Goal: Information Seeking & Learning: Learn about a topic

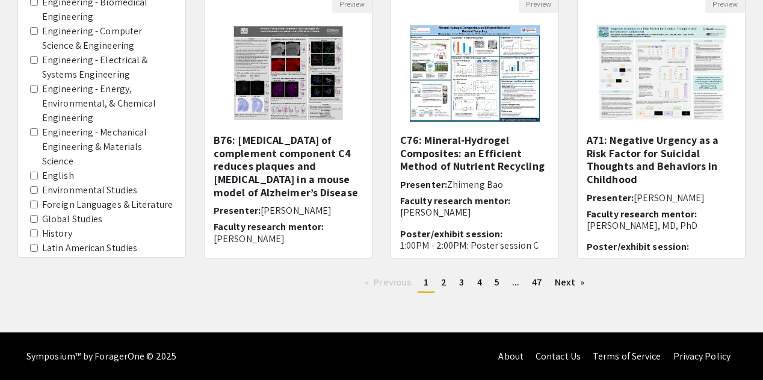
scroll to position [448, 0]
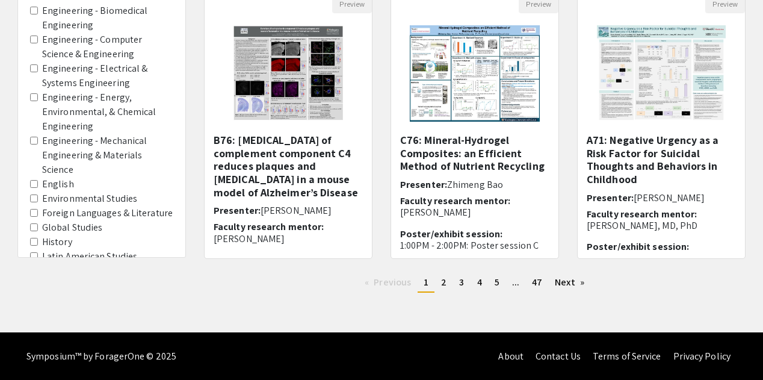
click at [75, 118] on label "Engineering - Energy, Environmental, & Chemical Engineering" at bounding box center [107, 111] width 131 height 43
click at [38, 101] on Engineering "Engineering - Energy, Environmental, & Chemical Engineering" at bounding box center [34, 97] width 8 height 8
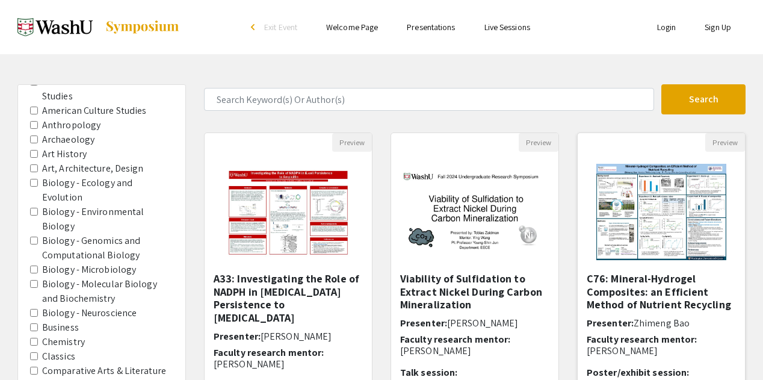
click at [638, 224] on img at bounding box center [661, 212] width 155 height 120
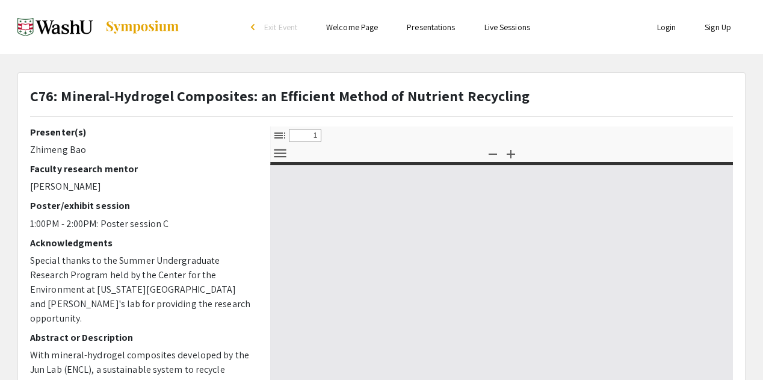
select select "custom"
type input "0"
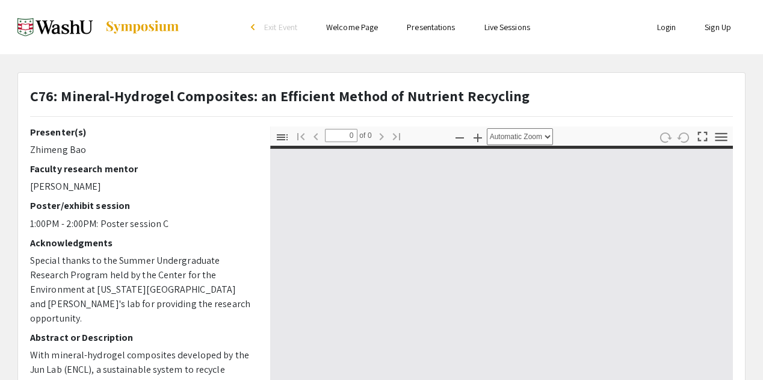
select select "custom"
type input "1"
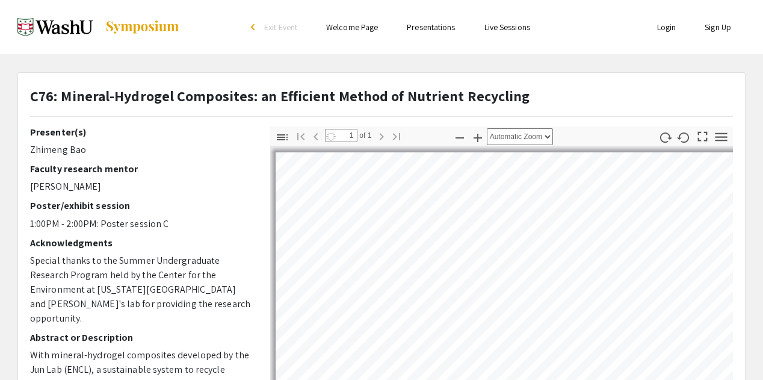
select select "auto"
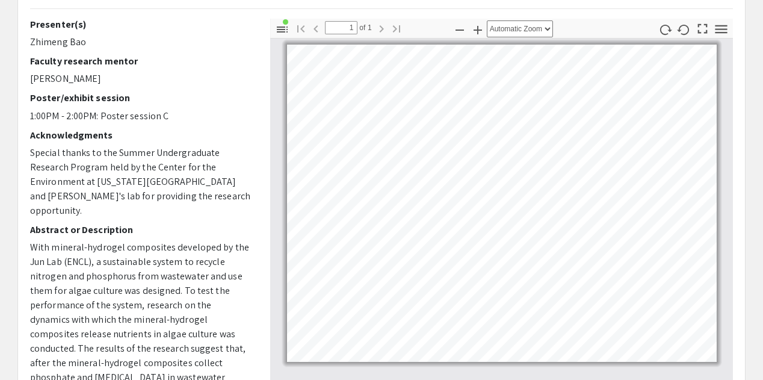
scroll to position [107, 0]
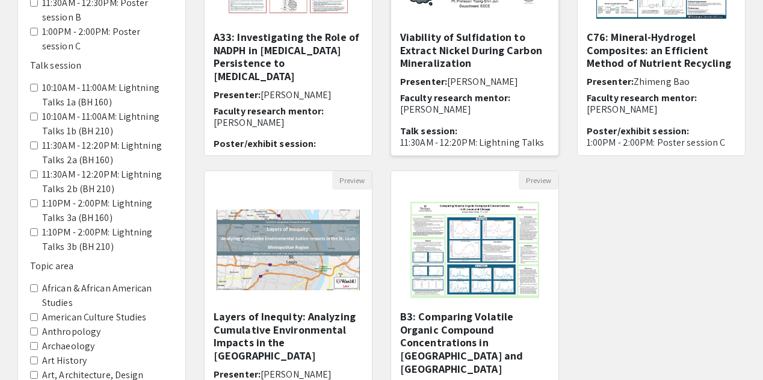
scroll to position [246, 0]
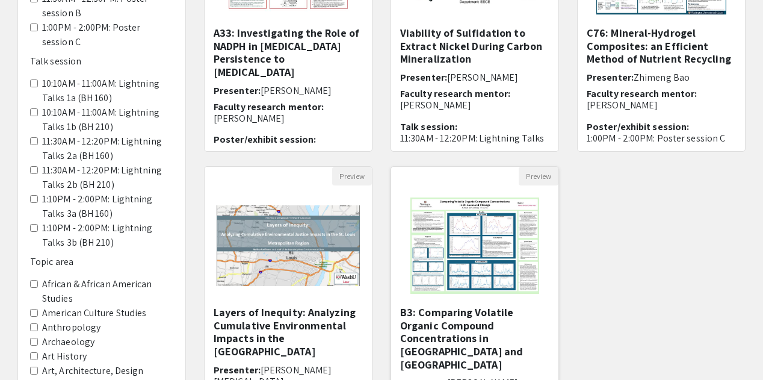
click at [485, 252] on img "Open Presentation <p>B3: Comparing Volatile Organic Compound Concentrations in …" at bounding box center [474, 245] width 152 height 120
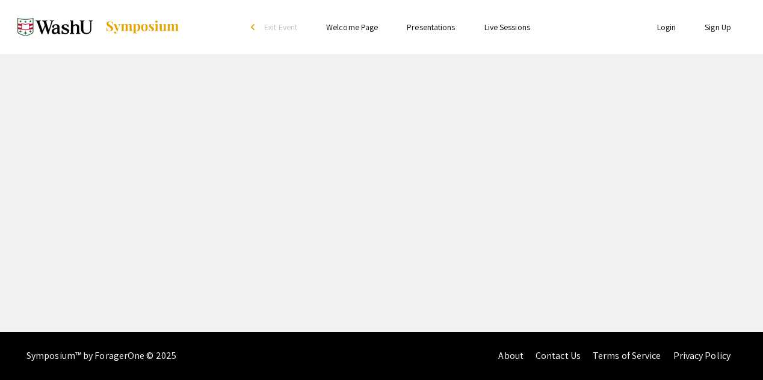
select select "custom"
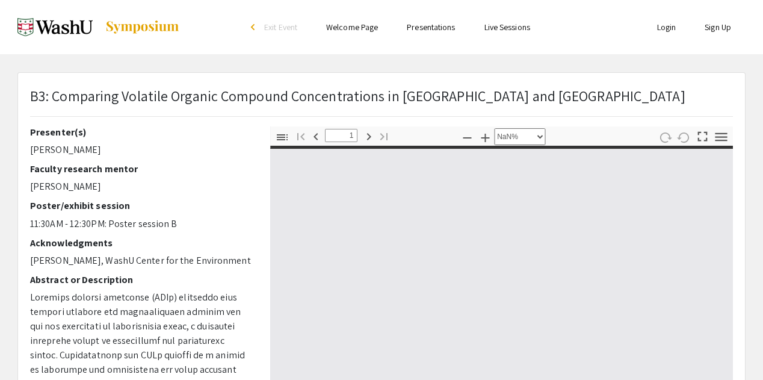
type input "0"
select select "custom"
type input "1"
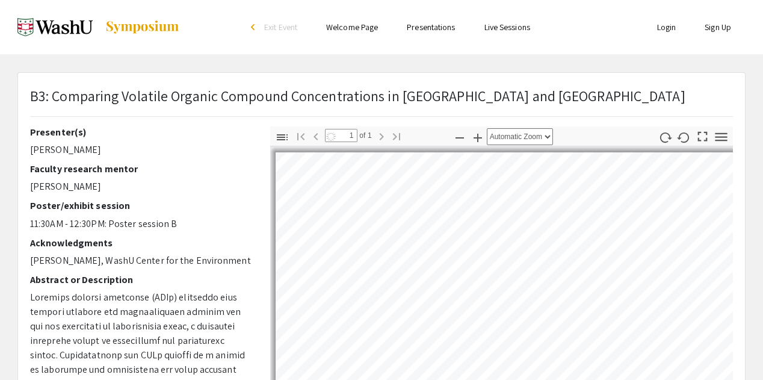
select select "custom"
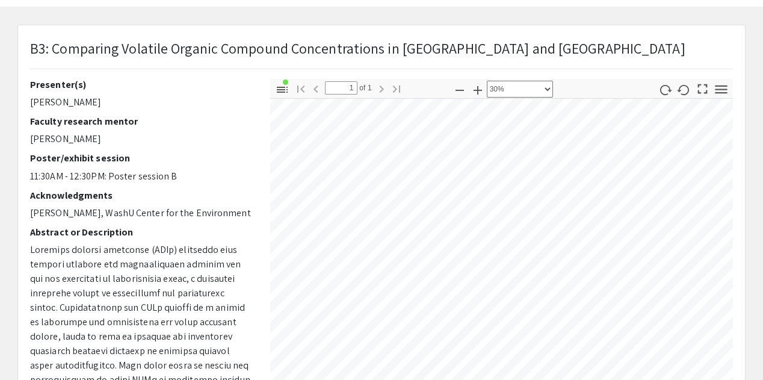
scroll to position [76, 229]
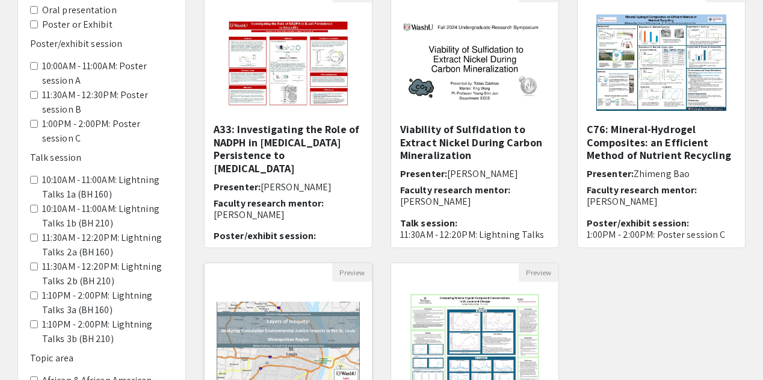
scroll to position [144, 0]
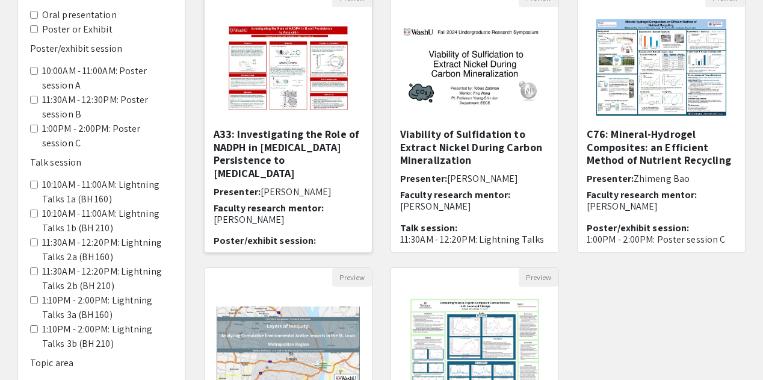
click at [282, 103] on img "Open Presentation <p>A33: Investigating the Role of NADPH in E.coli Persistence…" at bounding box center [288, 67] width 149 height 120
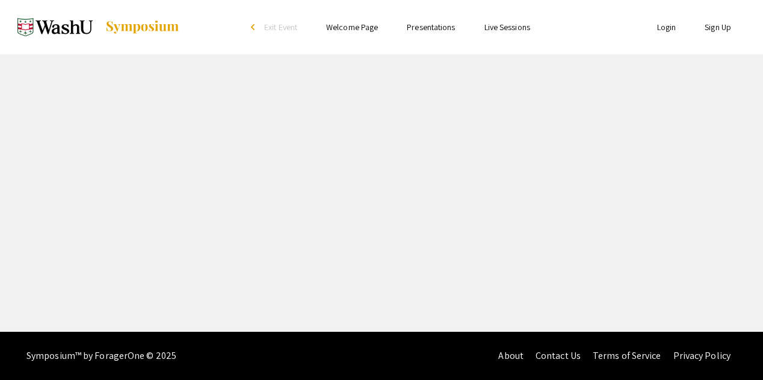
select select "custom"
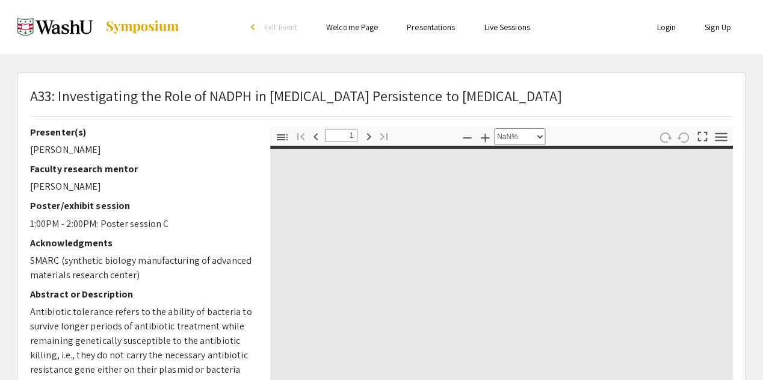
type input "0"
select select "auto"
type input "1"
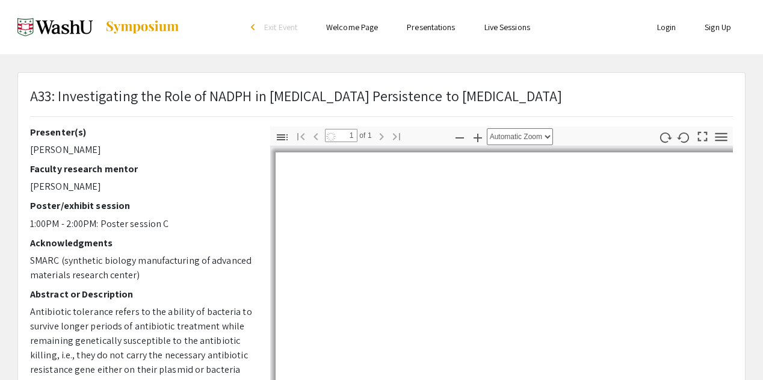
select select "custom"
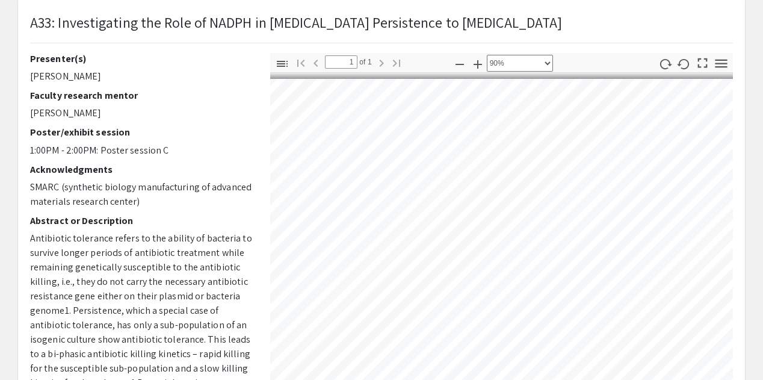
scroll to position [69, 0]
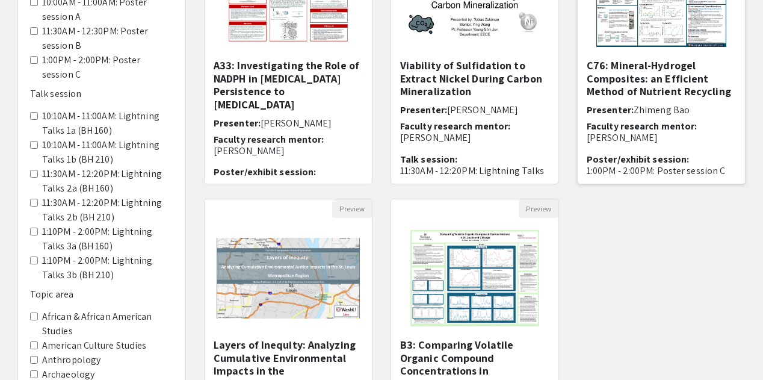
scroll to position [215, 0]
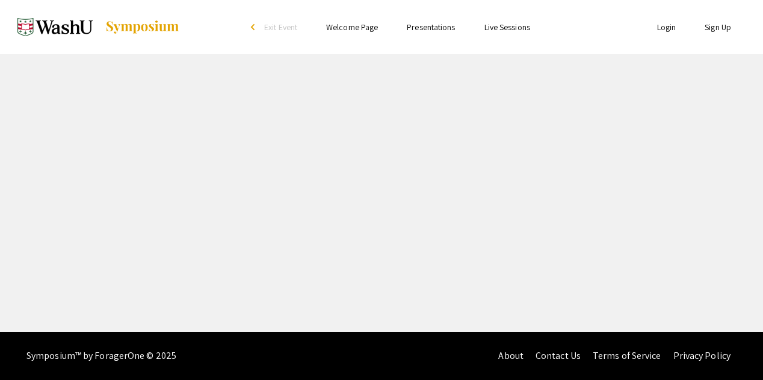
select select "custom"
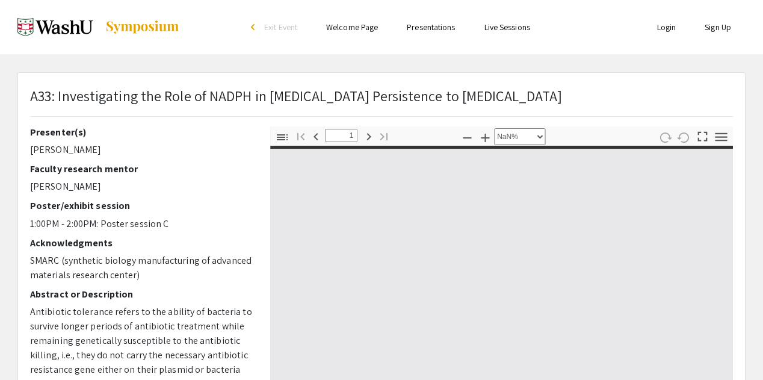
type input "0"
select select "custom"
type input "1"
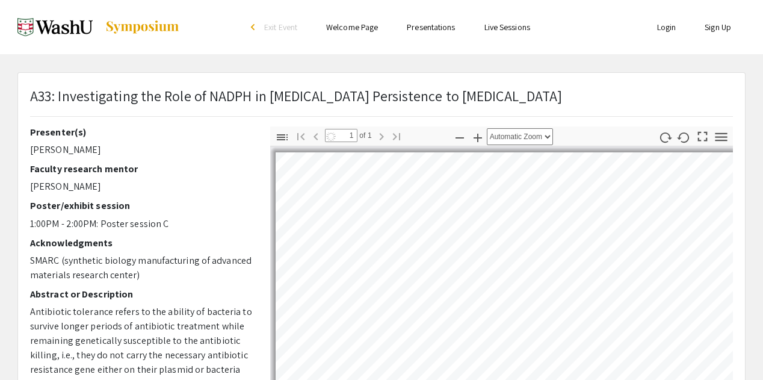
select select "custom"
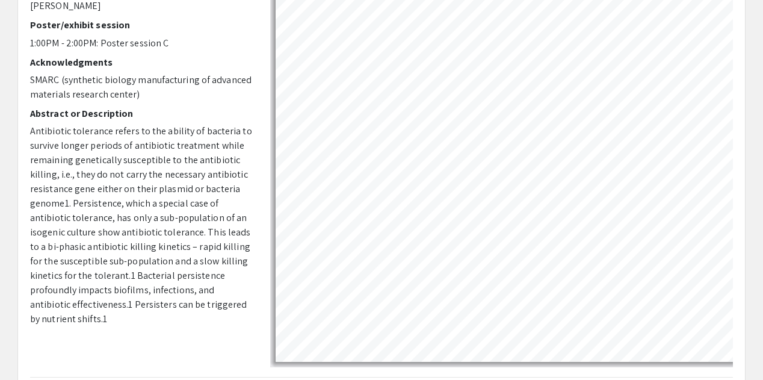
scroll to position [60, 128]
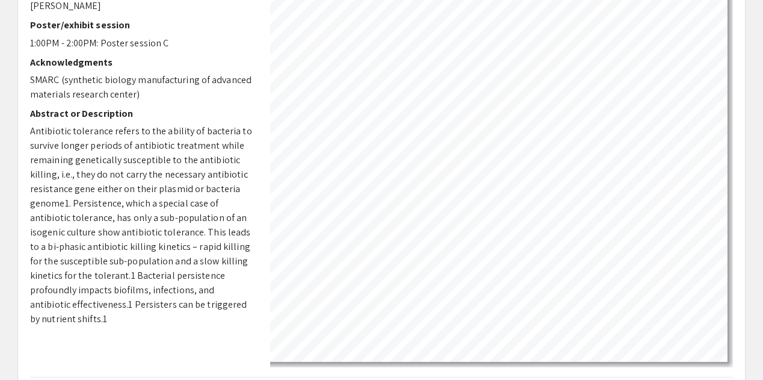
scroll to position [215, 0]
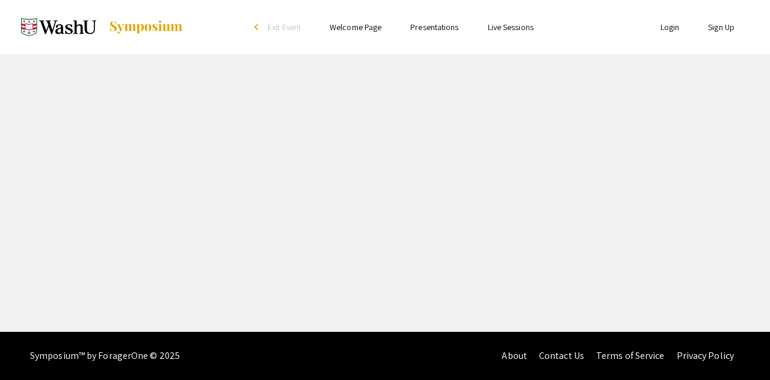
select select "custom"
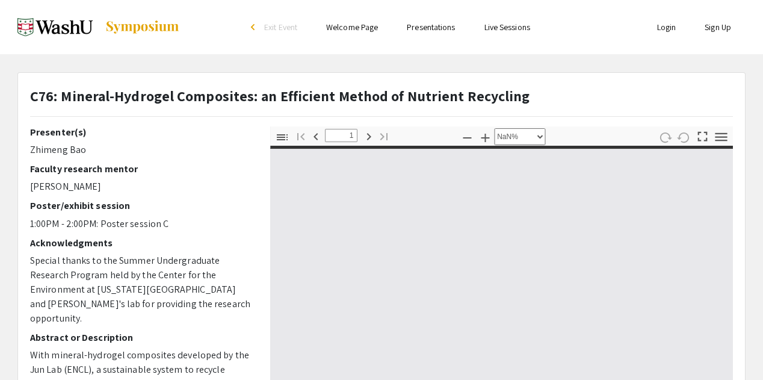
type input "0"
select select "custom"
type input "1"
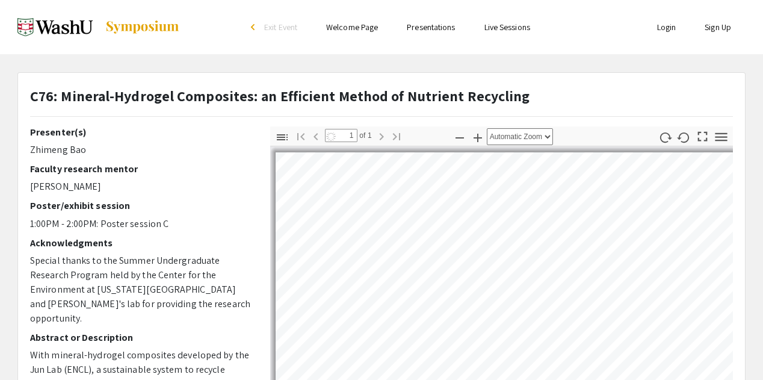
select select "auto"
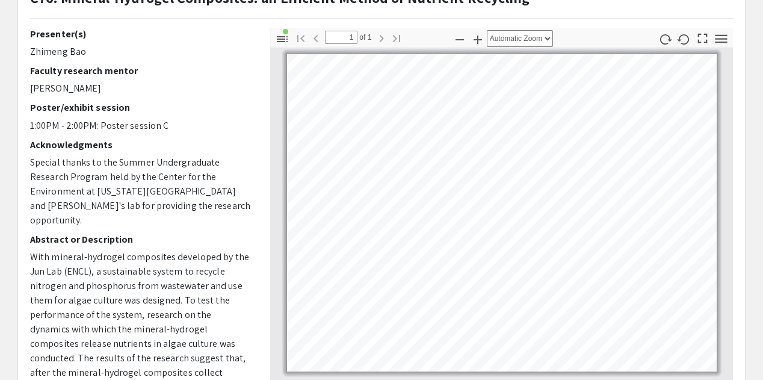
scroll to position [98, 0]
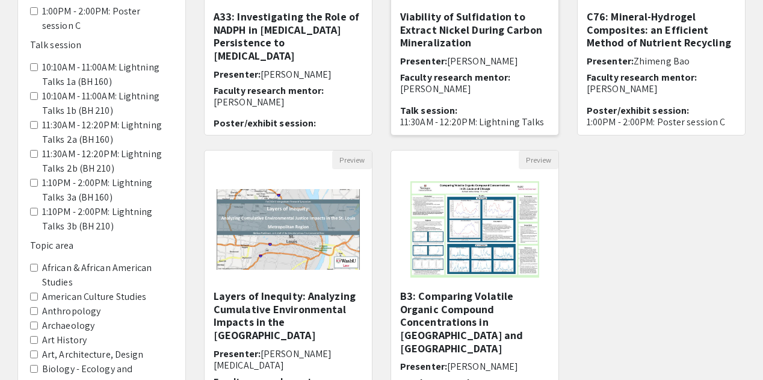
scroll to position [268, 0]
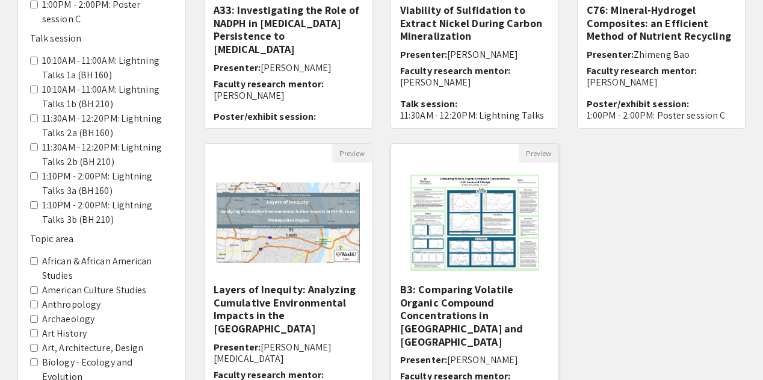
click at [486, 258] on img "Open Presentation <p>B3: Comparing Volatile Organic Compound Concentrations in …" at bounding box center [474, 223] width 152 height 120
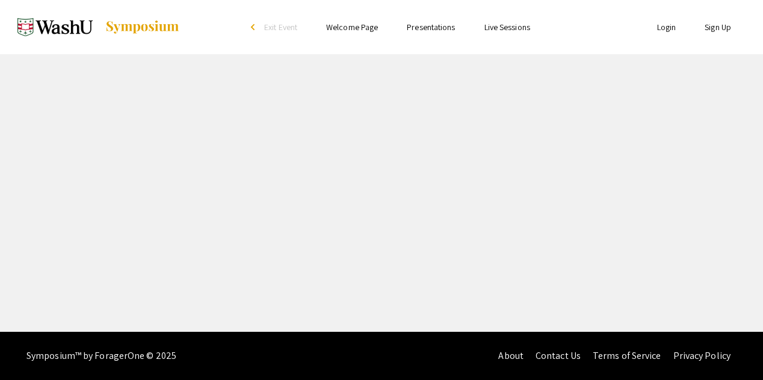
select select "custom"
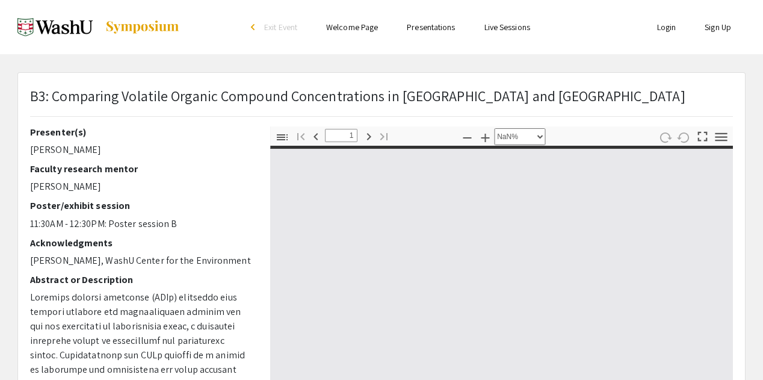
type input "0"
select select "custom"
type input "1"
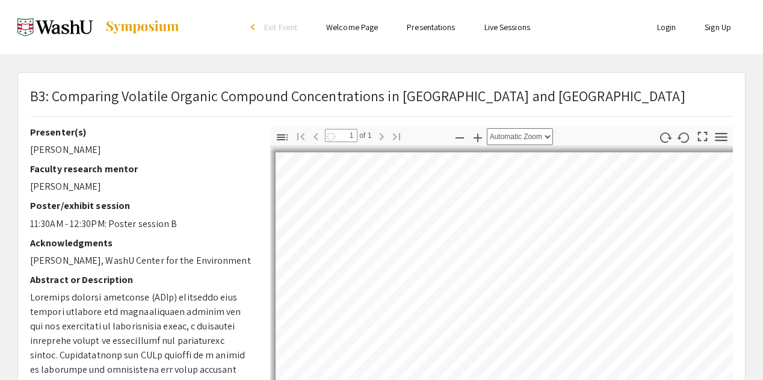
select select "custom"
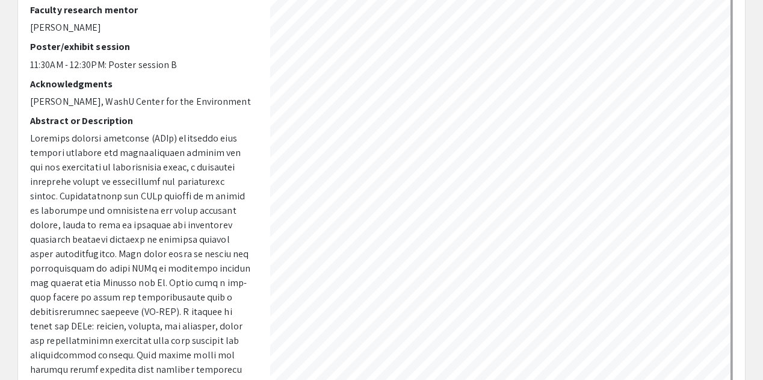
scroll to position [12, 376]
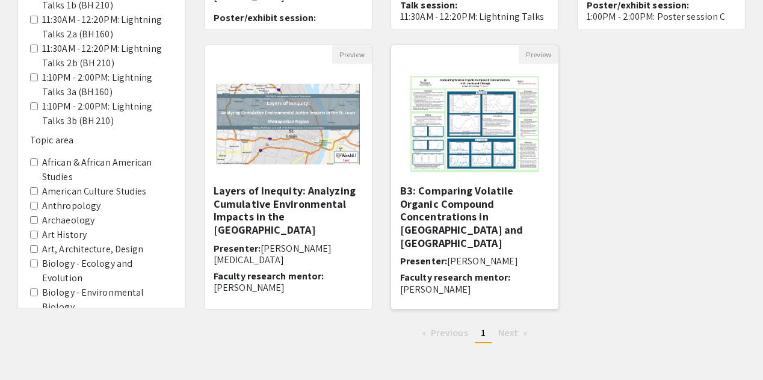
scroll to position [365, 0]
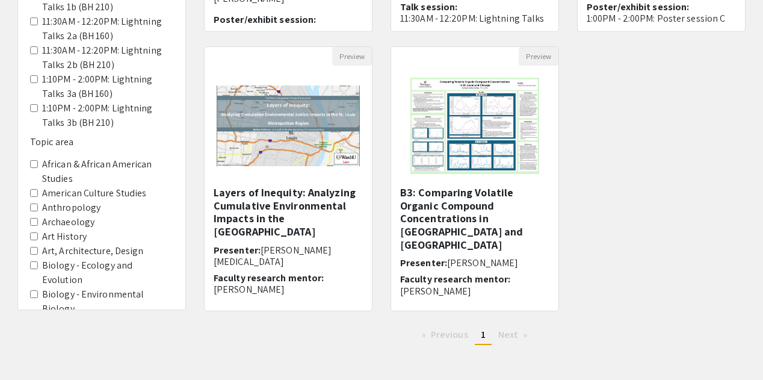
drag, startPoint x: 464, startPoint y: 220, endPoint x: 447, endPoint y: 209, distance: 20.5
click at [447, 209] on h5 "B3: Comparing Volatile Organic Compound Concentrations in [GEOGRAPHIC_DATA] and…" at bounding box center [474, 218] width 149 height 65
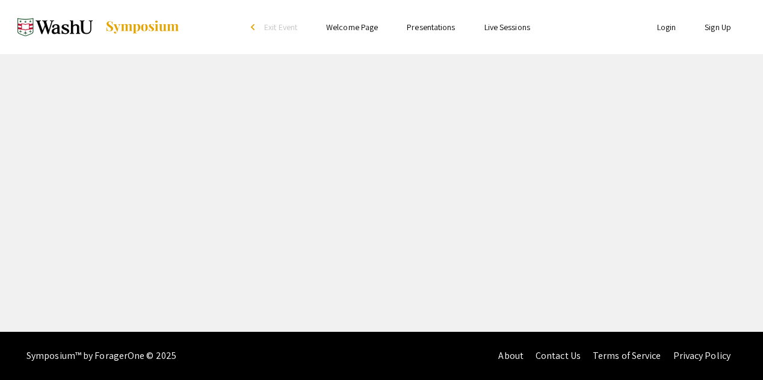
select select "custom"
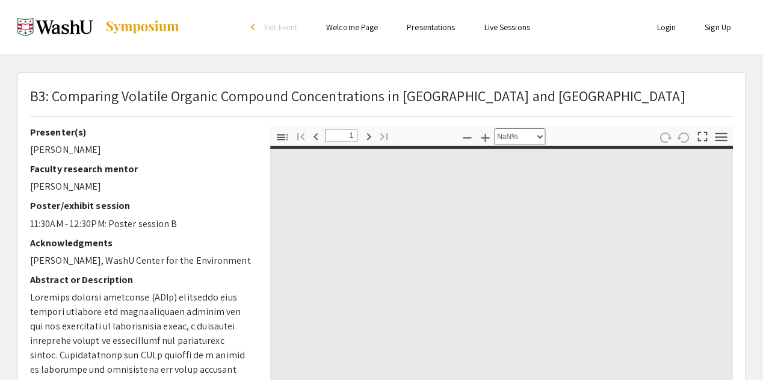
type input "0"
select select "custom"
type input "1"
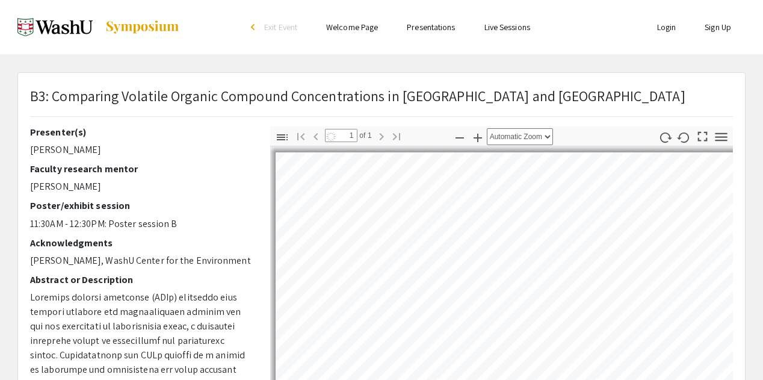
select select "custom"
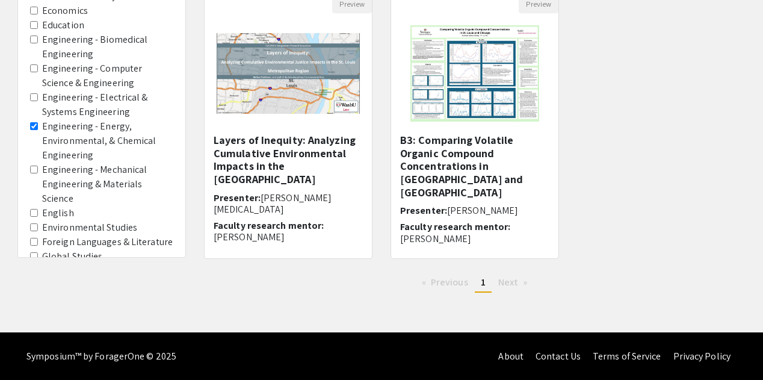
scroll to position [382, 0]
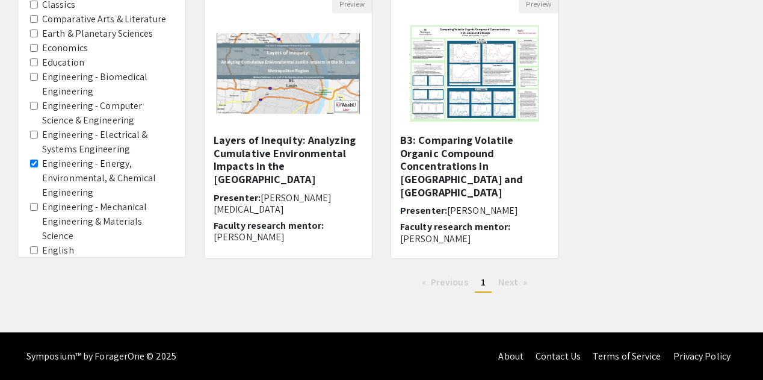
click at [90, 166] on label "Engineering - Energy, Environmental, & Chemical Engineering" at bounding box center [107, 177] width 131 height 43
click at [38, 166] on Engineering "Engineering - Energy, Environmental, & Chemical Engineering" at bounding box center [34, 163] width 8 height 8
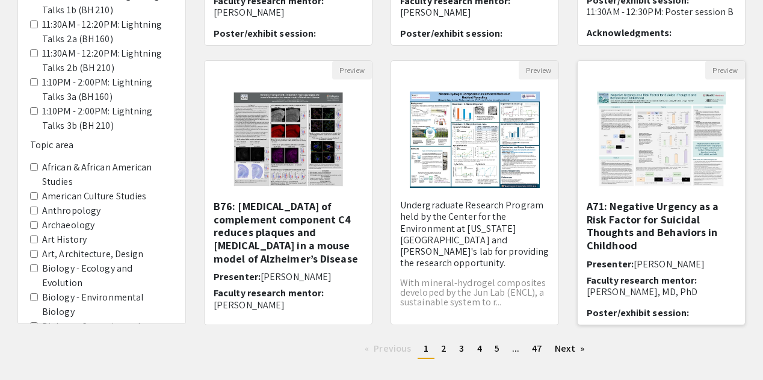
scroll to position [418, 0]
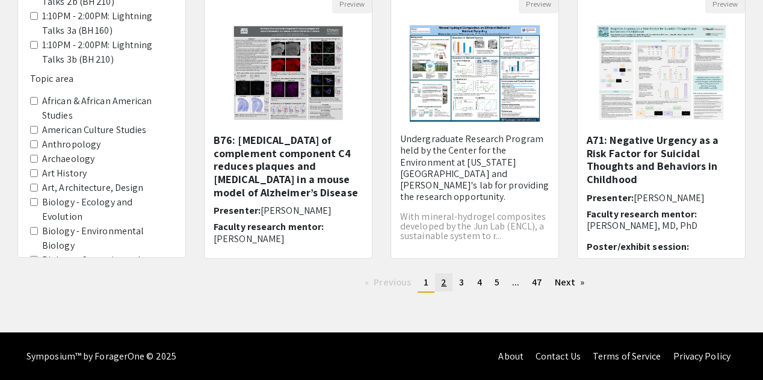
click at [445, 279] on span "2" at bounding box center [443, 282] width 5 height 13
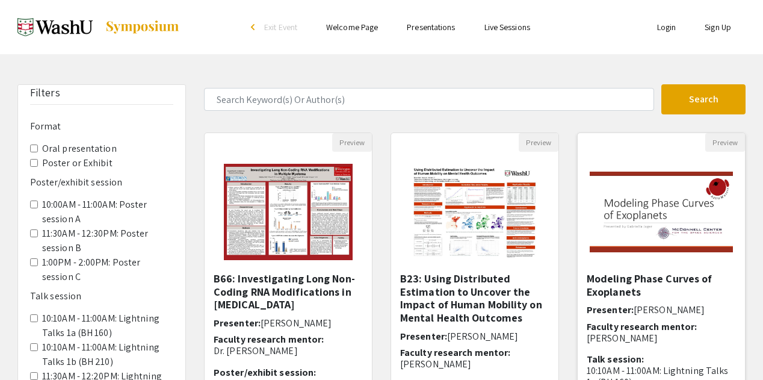
click at [586, 204] on img "Open Presentation <p>Modeling Phase Curves of Exoplanets</p>" at bounding box center [661, 211] width 167 height 105
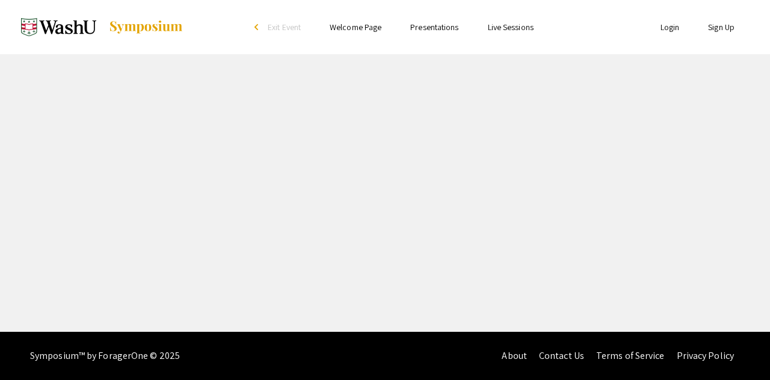
select select "custom"
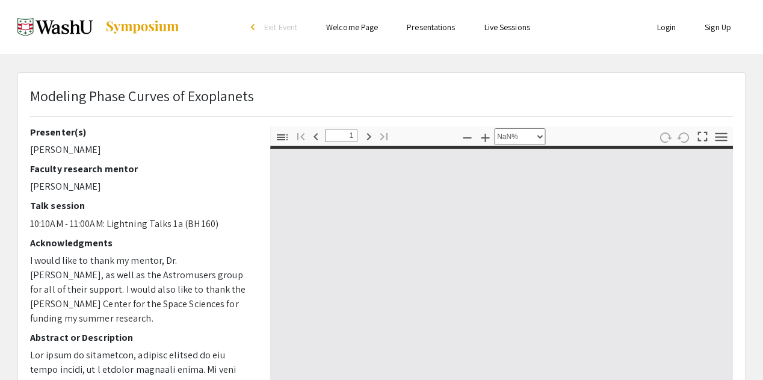
type input "0"
select select "custom"
type input "1"
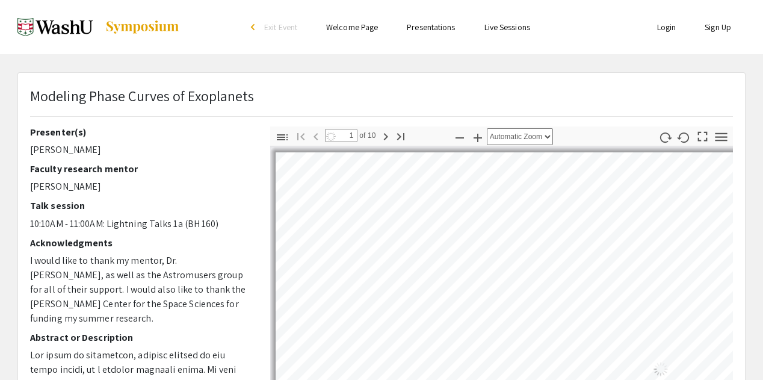
select select "auto"
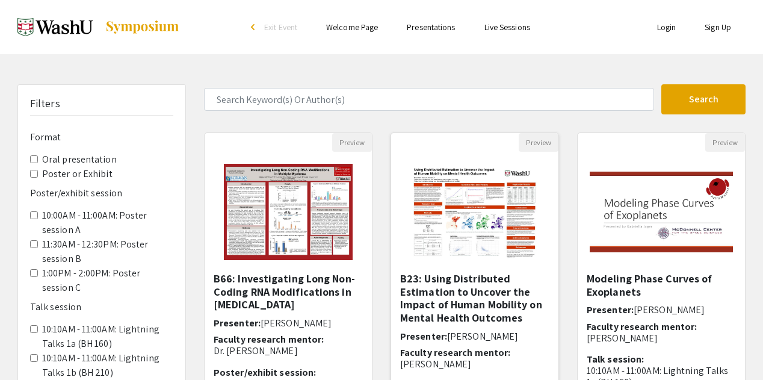
click at [497, 227] on img "Open Presentation <p><strong>B23: Using Distributed Estimation to Uncover the I…" at bounding box center [474, 212] width 152 height 120
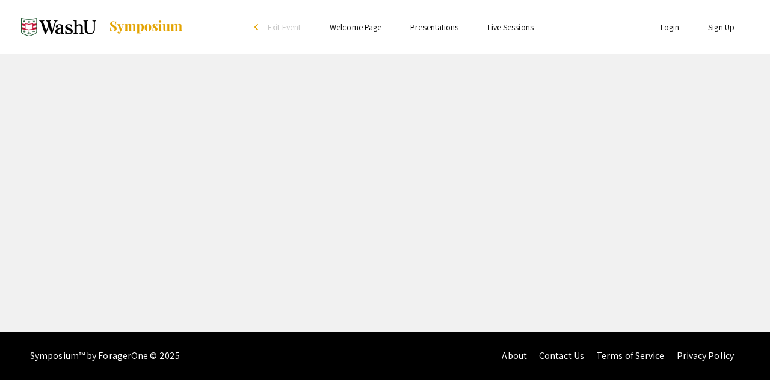
select select "custom"
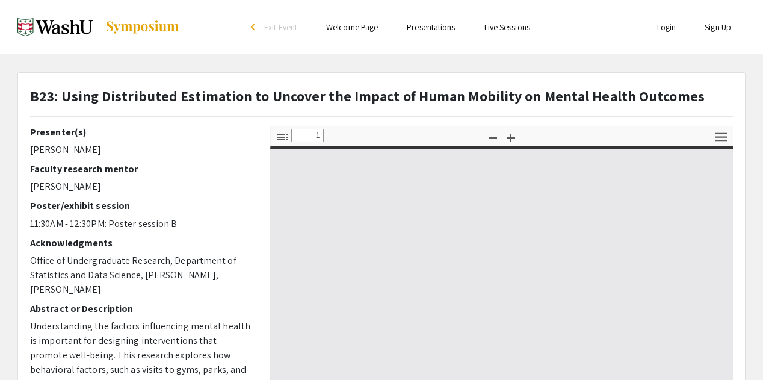
type input "0"
select select "auto"
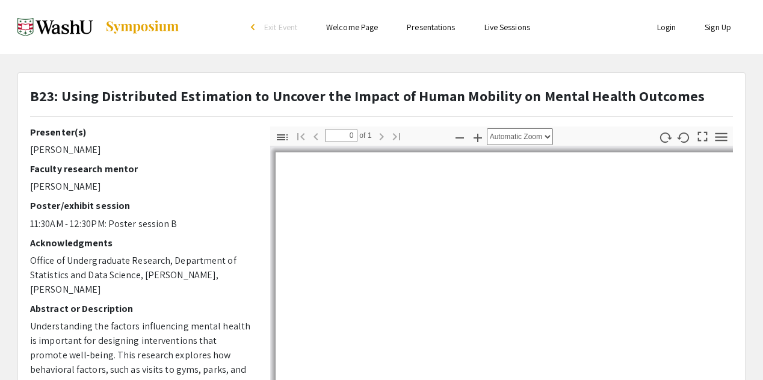
type input "1"
select select "auto"
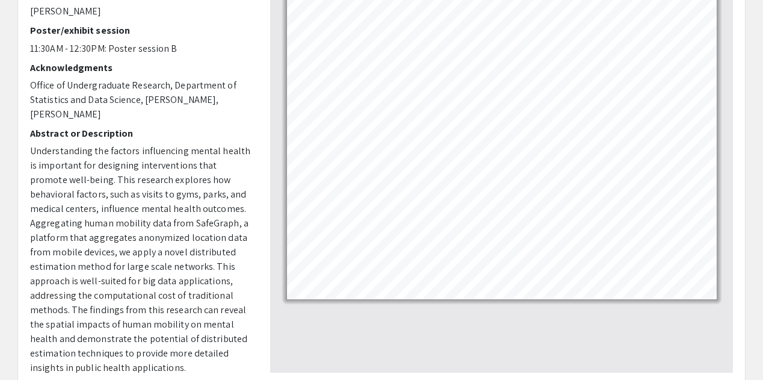
scroll to position [177, 0]
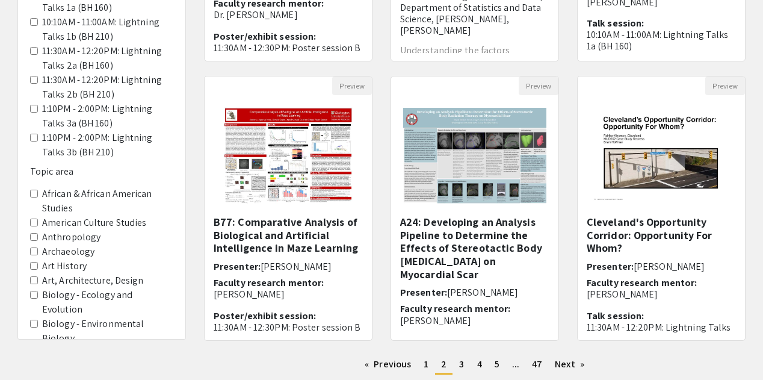
scroll to position [342, 0]
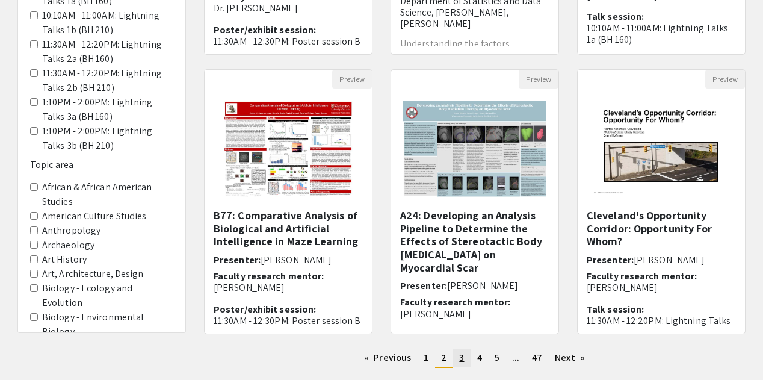
click at [461, 363] on span "3" at bounding box center [461, 357] width 5 height 13
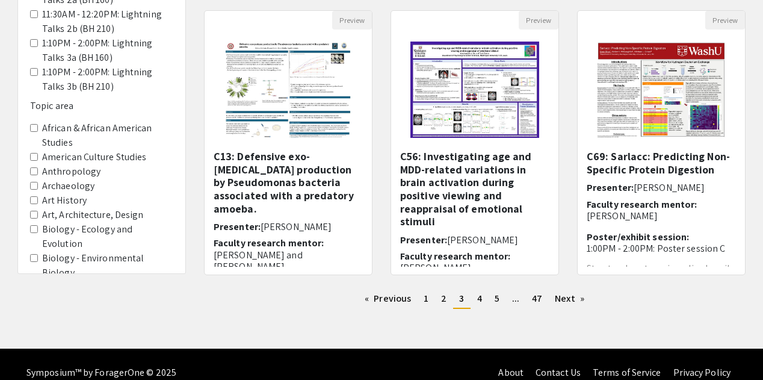
scroll to position [418, 0]
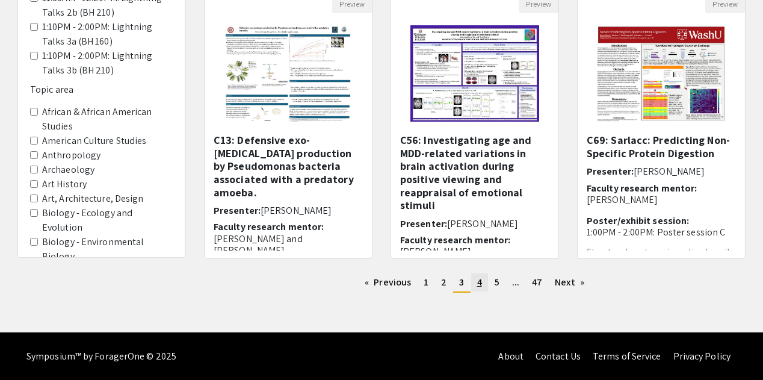
click at [476, 289] on link "page 4" at bounding box center [479, 282] width 17 height 18
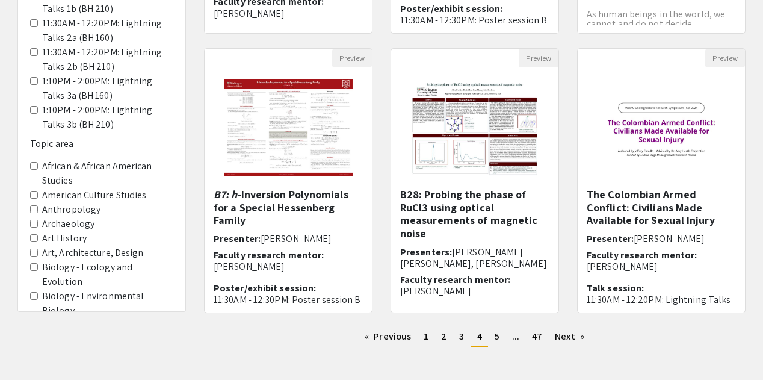
scroll to position [364, 0]
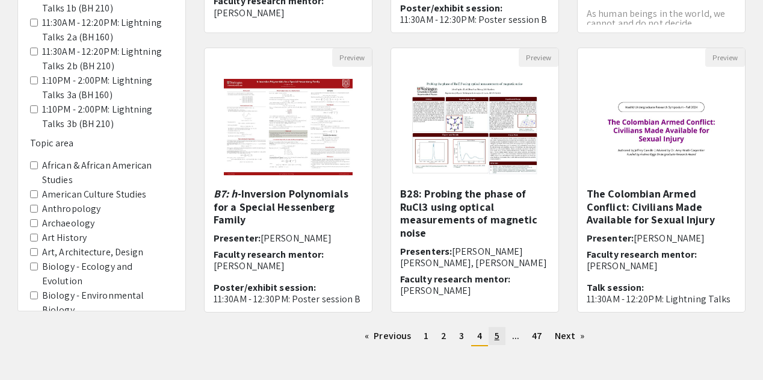
click at [491, 335] on link "page 5" at bounding box center [497, 336] width 17 height 18
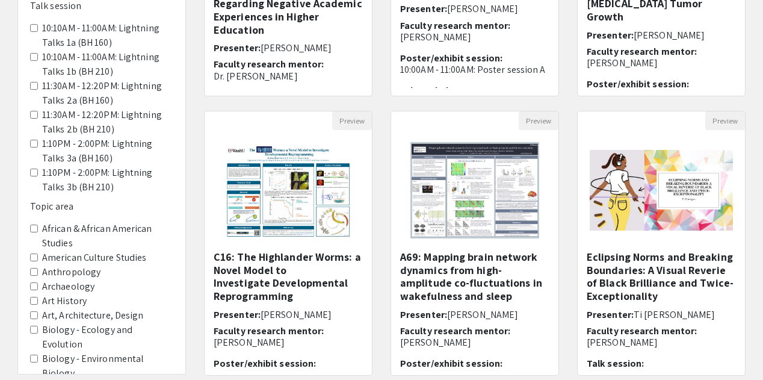
scroll to position [418, 0]
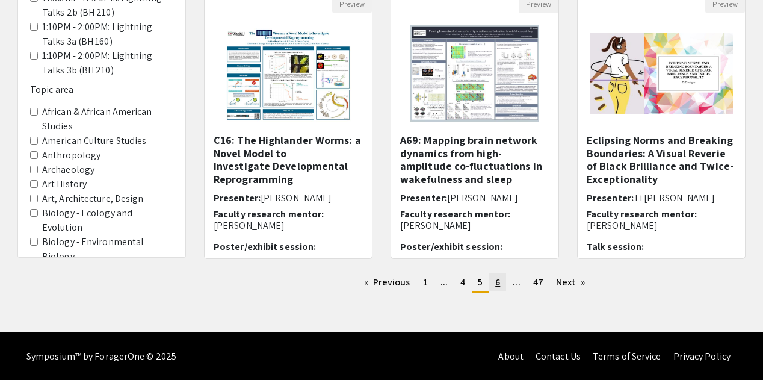
click at [502, 281] on link "page 6" at bounding box center [497, 282] width 17 height 18
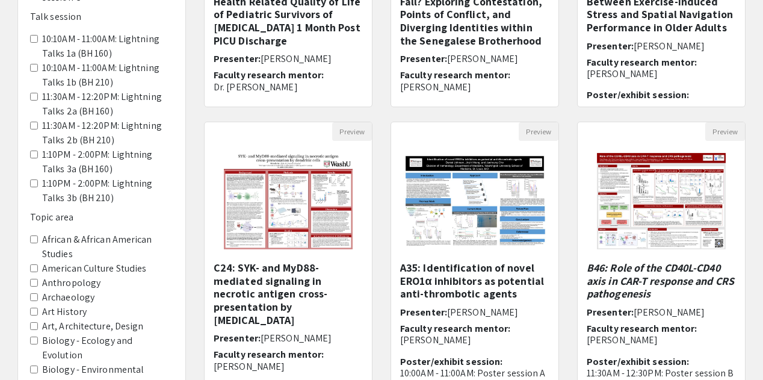
scroll to position [418, 0]
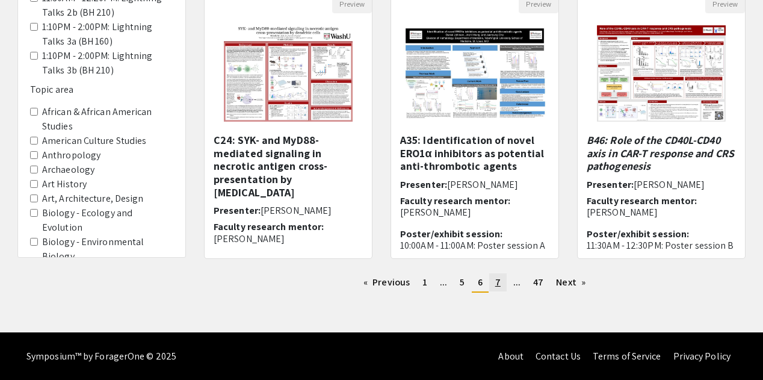
click at [498, 286] on span "7" at bounding box center [497, 282] width 5 height 13
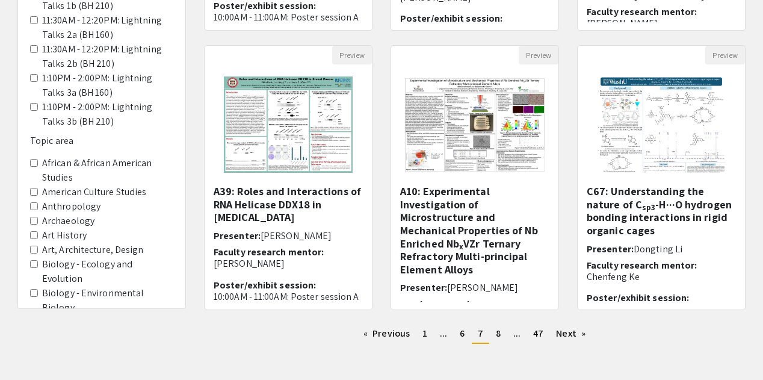
scroll to position [418, 0]
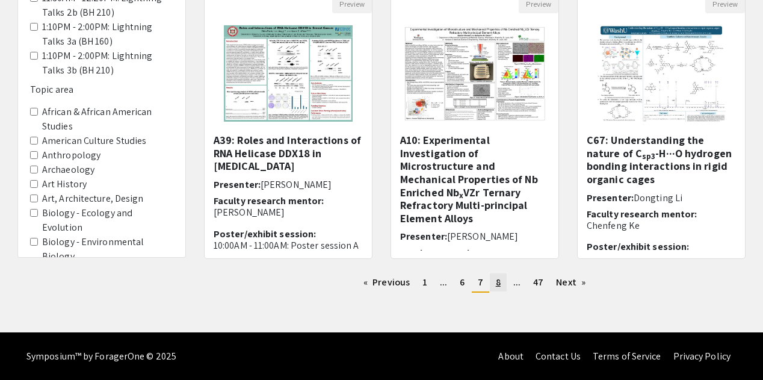
click at [496, 282] on span "8" at bounding box center [498, 282] width 5 height 13
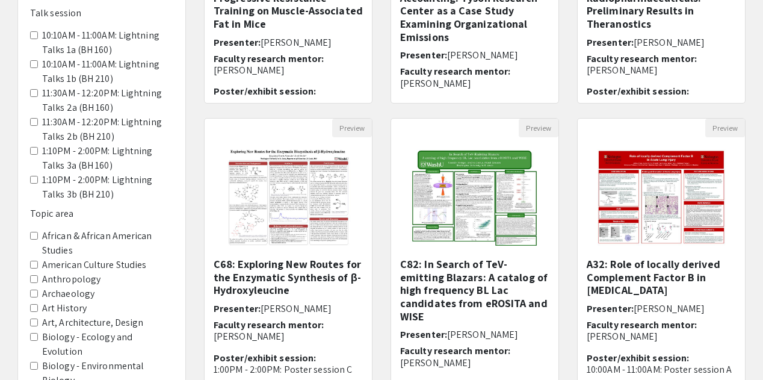
scroll to position [418, 0]
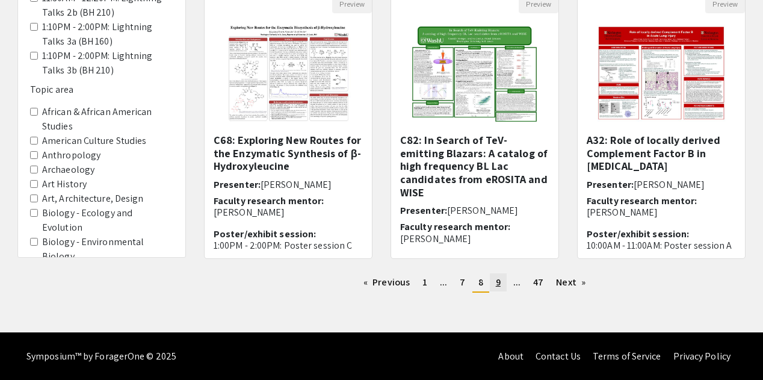
click at [496, 282] on span "9" at bounding box center [498, 282] width 5 height 13
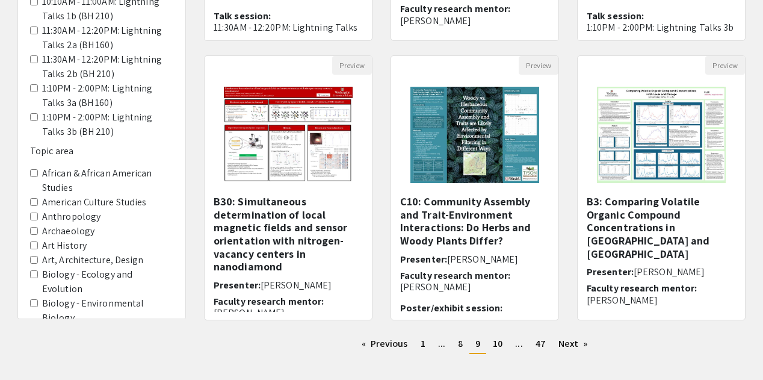
scroll to position [418, 0]
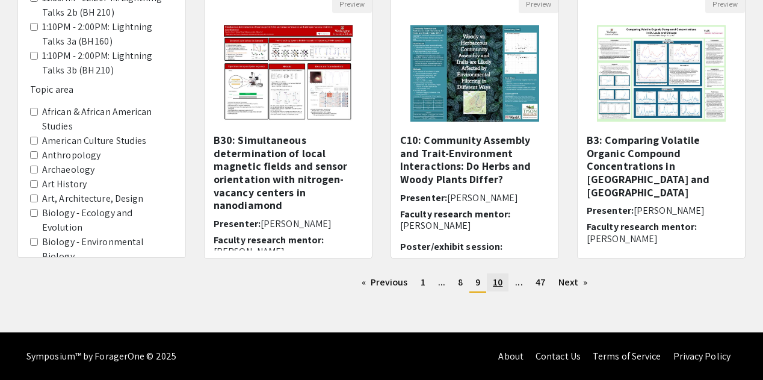
click at [503, 285] on link "page 10" at bounding box center [498, 282] width 22 height 18
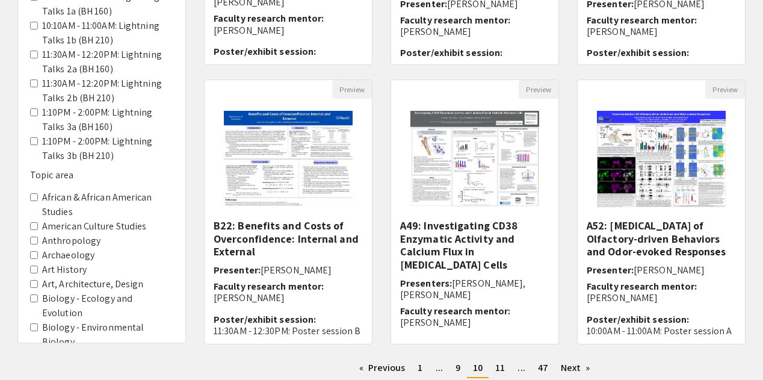
scroll to position [418, 0]
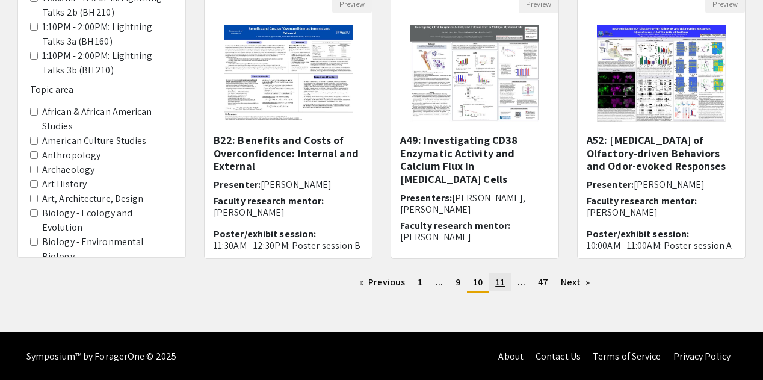
click at [506, 285] on link "page 11" at bounding box center [500, 282] width 22 height 18
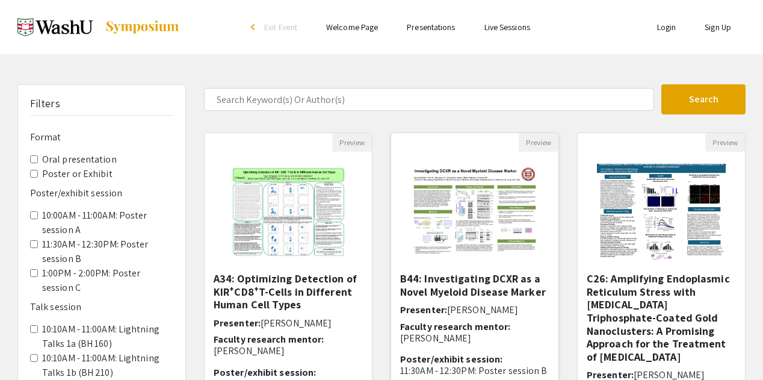
click at [501, 186] on img "Open Presentation <p><strong>B44: Investigating DCXR as a Novel Myeloid Disease…" at bounding box center [474, 212] width 152 height 120
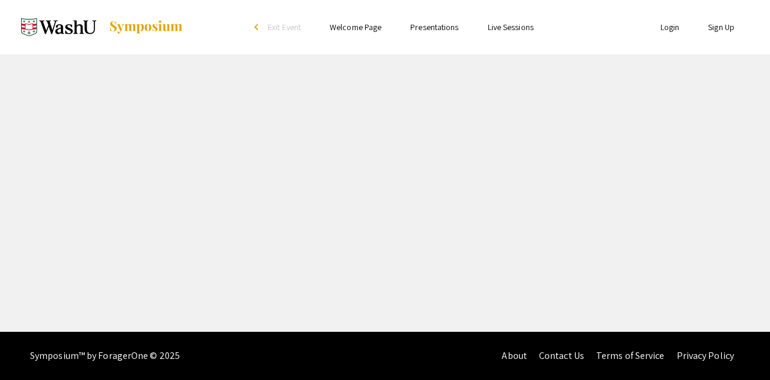
select select "custom"
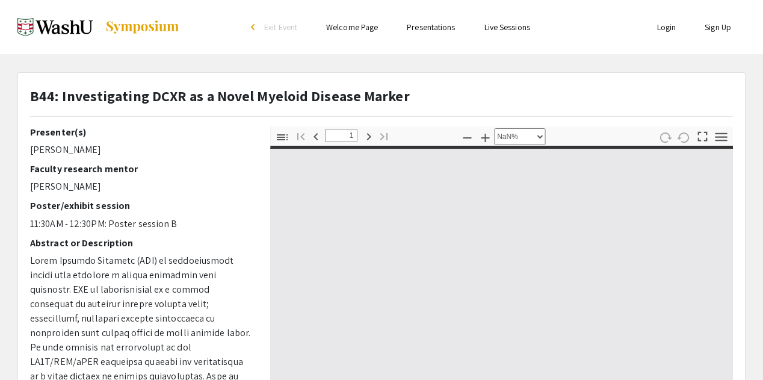
type input "0"
select select "custom"
type input "1"
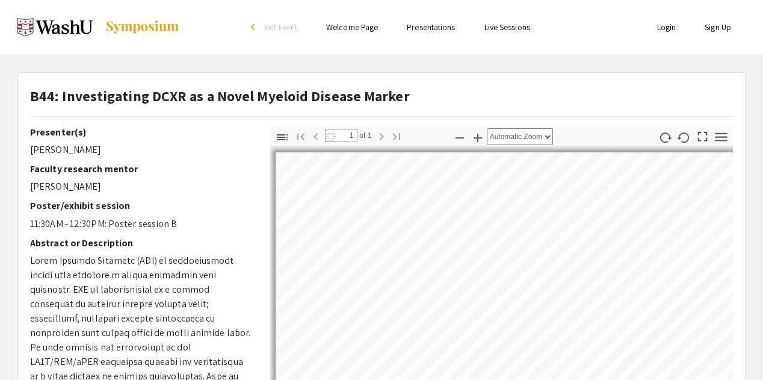
select select "auto"
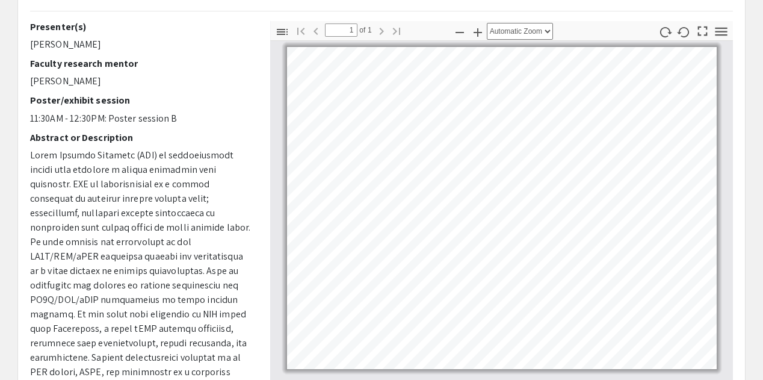
scroll to position [108, 0]
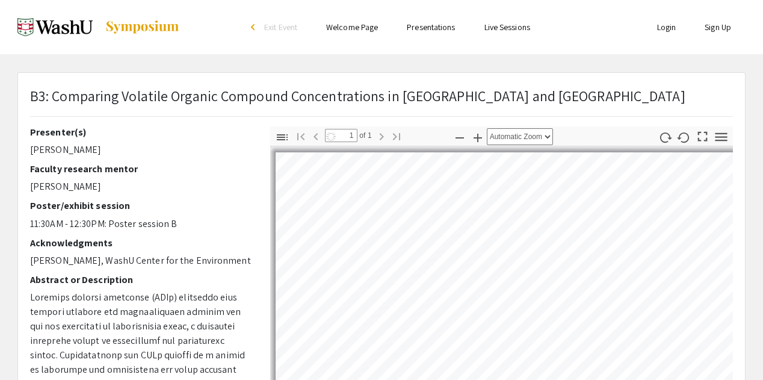
select select "custom"
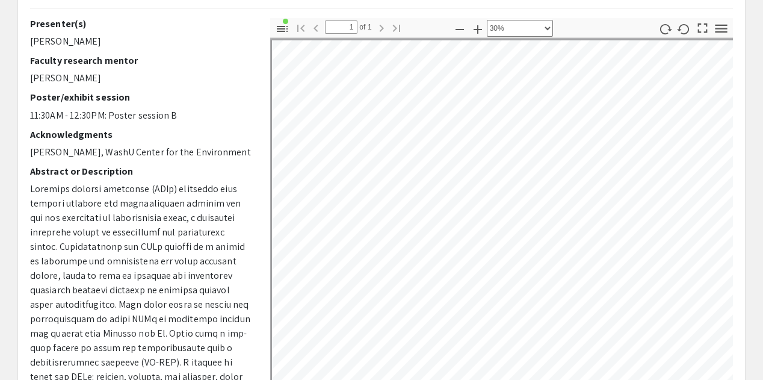
scroll to position [114, 0]
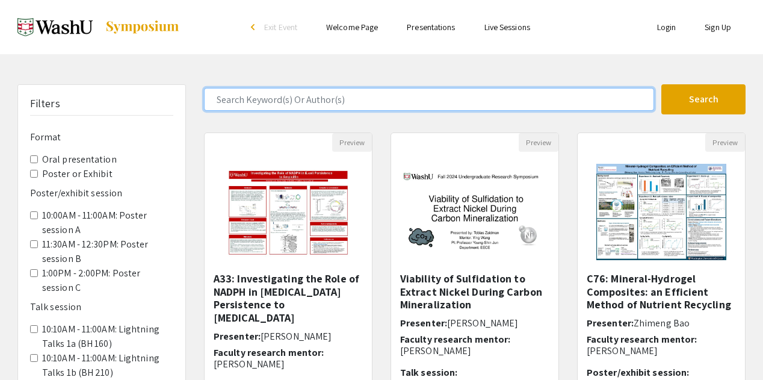
click at [348, 98] on input "Search Keyword(s) Or Author(s)" at bounding box center [429, 99] width 450 height 23
type input "e"
type input "neha"
click at [661, 84] on button "Search" at bounding box center [703, 99] width 84 height 30
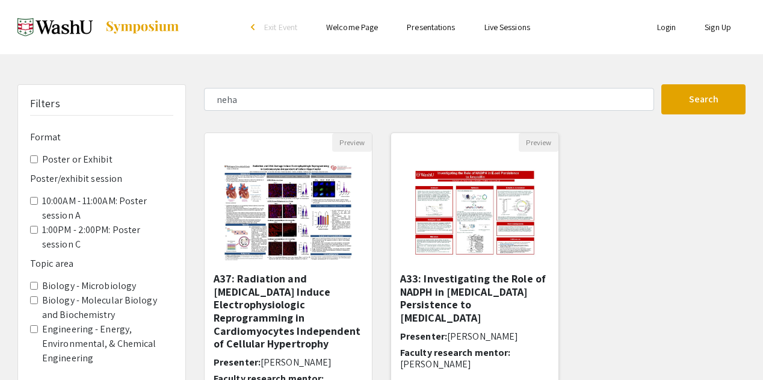
click at [473, 243] on img "Open Presentation <p>A33: Investigating the Role of NADPH in E.coli Persistence…" at bounding box center [474, 212] width 149 height 120
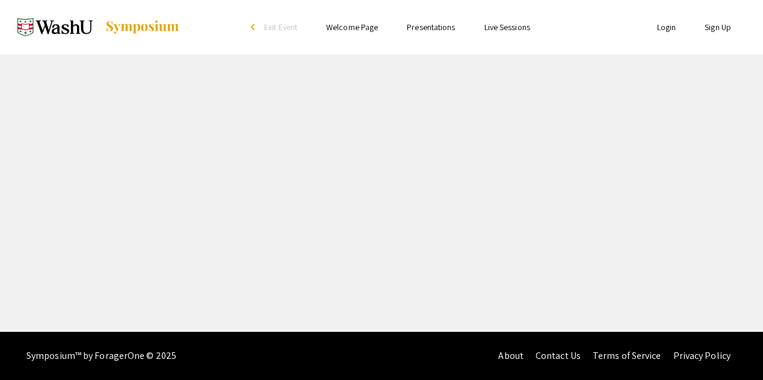
select select "custom"
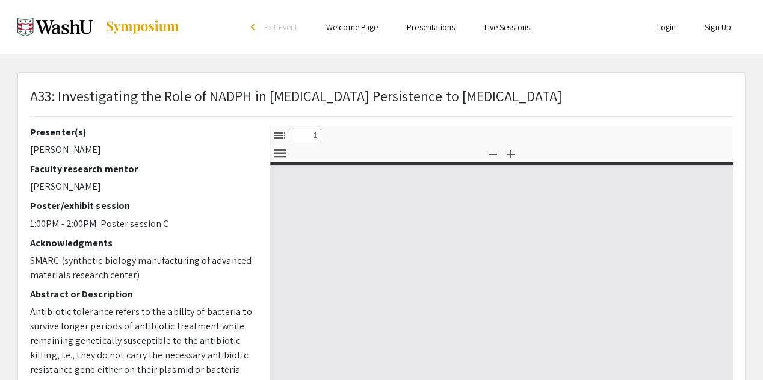
type input "0"
select select "custom"
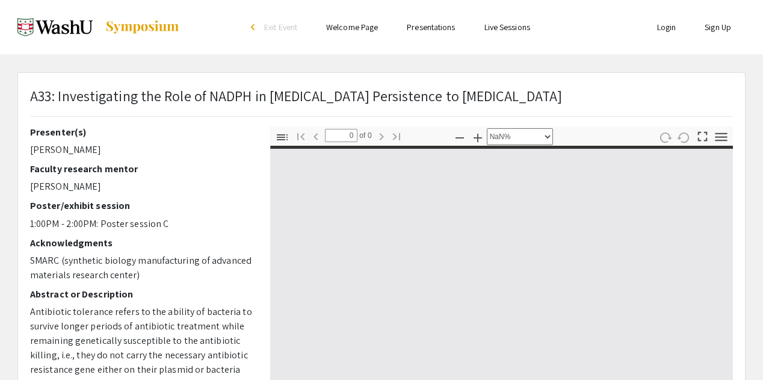
type input "1"
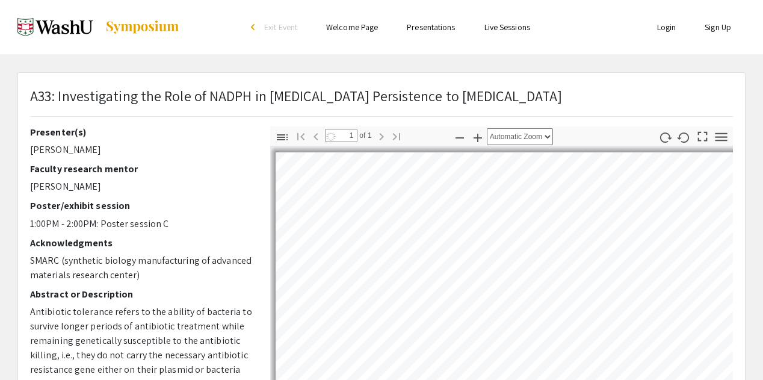
select select "custom"
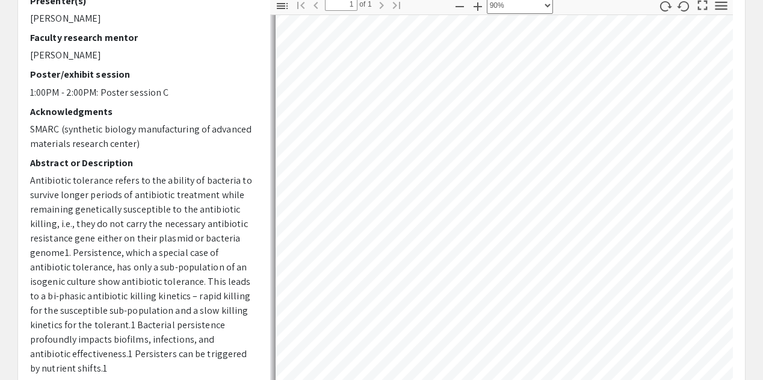
scroll to position [141, 0]
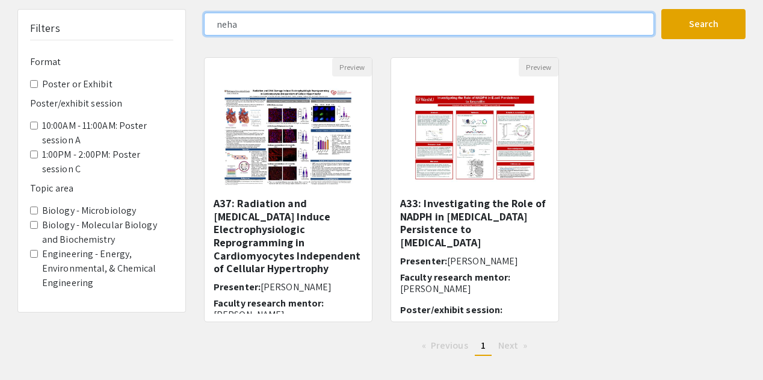
click at [272, 29] on input "neha" at bounding box center [429, 24] width 450 height 23
type input "[PERSON_NAME]"
click at [661, 9] on button "Search" at bounding box center [703, 24] width 84 height 30
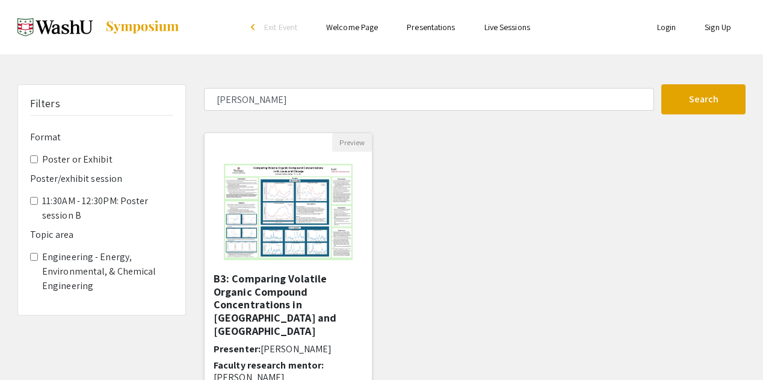
click at [297, 263] on img "Open Presentation <p>B3: Comparing Volatile Organic Compound Concentrations in …" at bounding box center [288, 212] width 152 height 120
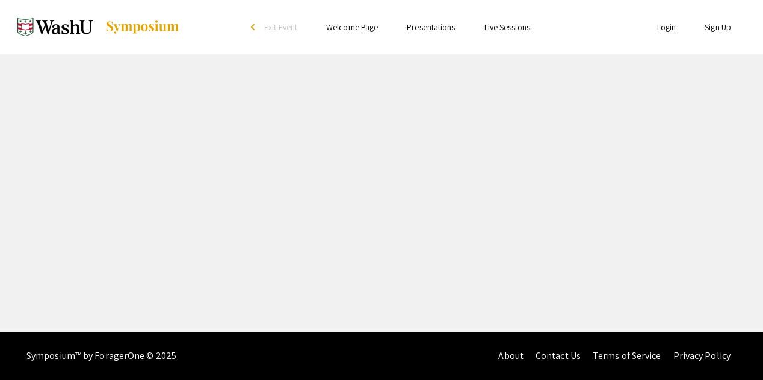
select select "custom"
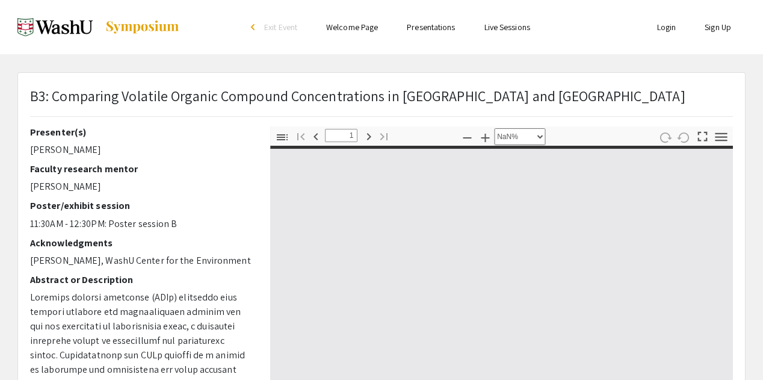
type input "0"
select select "custom"
type input "1"
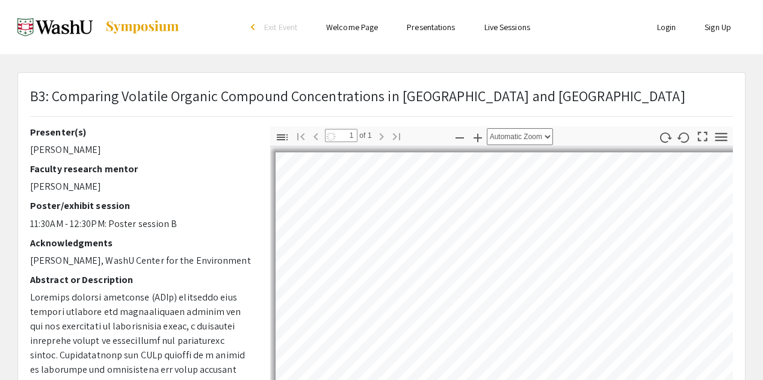
select select "custom"
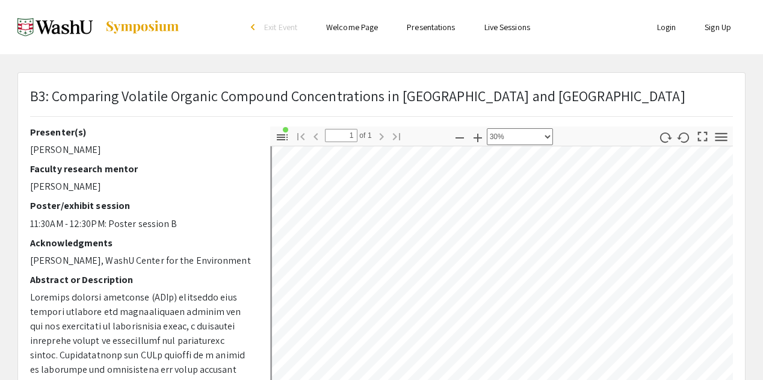
scroll to position [95, 4]
